Goal: Find specific page/section: Find specific page/section

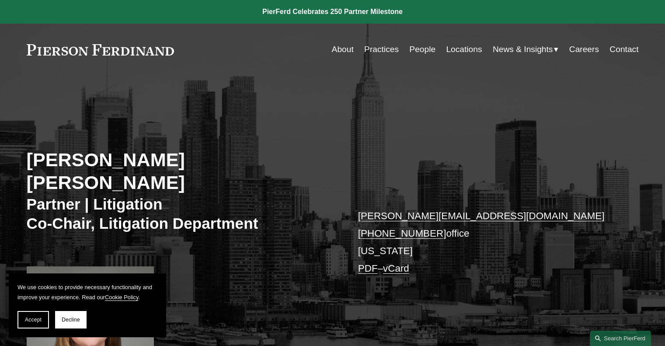
scroll to position [131, 0]
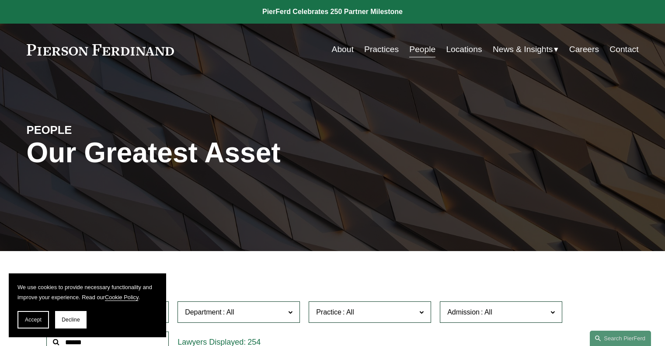
scroll to position [219, 0]
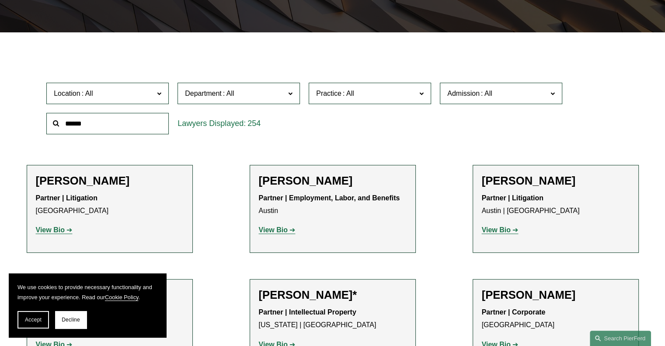
click at [118, 127] on input "text" at bounding box center [107, 123] width 122 height 21
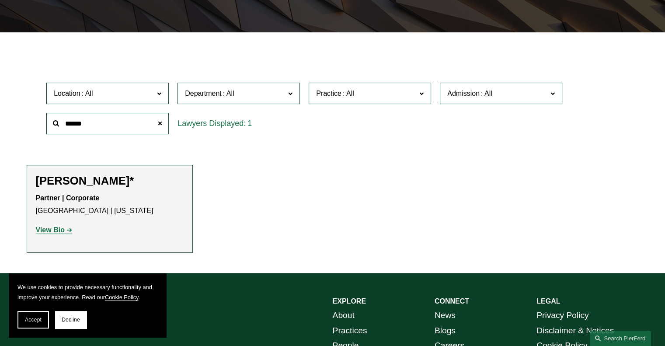
drag, startPoint x: 84, startPoint y: 119, endPoint x: 17, endPoint y: 124, distance: 67.1
click at [21, 127] on ul "Filter Location All [GEOGRAPHIC_DATA] [GEOGRAPHIC_DATA] [GEOGRAPHIC_DATA] [GEOG…" at bounding box center [333, 152] width 652 height 201
type input "*****"
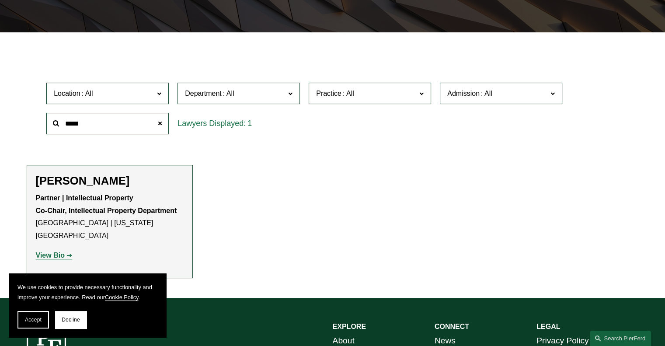
click at [53, 251] on strong "View Bio" at bounding box center [50, 254] width 29 height 7
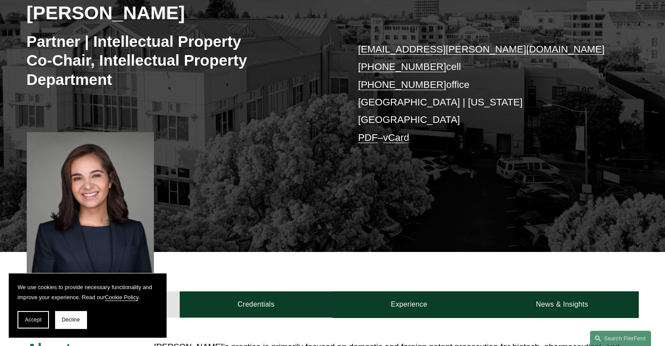
scroll to position [175, 0]
